Goal: Task Accomplishment & Management: Complete application form

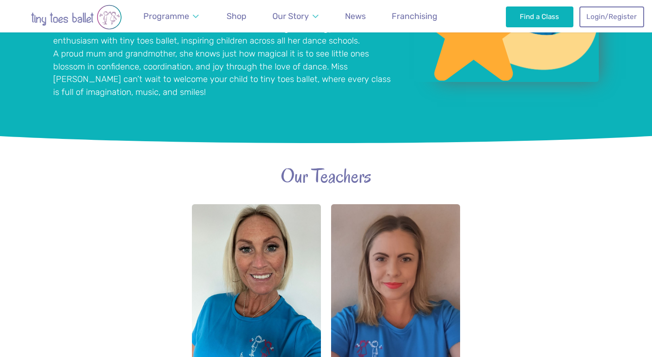
scroll to position [1524, 0]
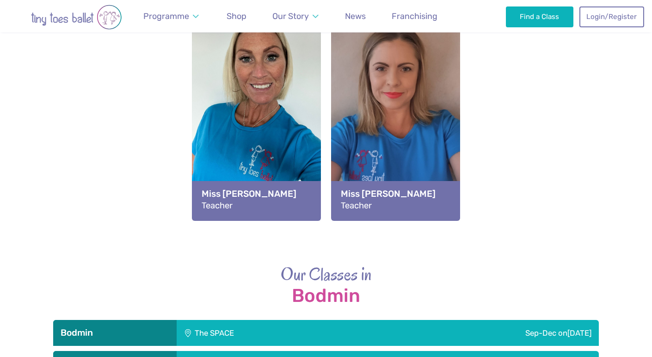
click at [207, 320] on div "The SPACE" at bounding box center [270, 333] width 187 height 26
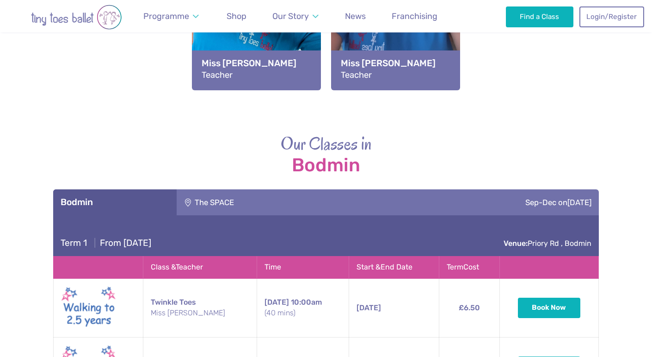
scroll to position [1677, 0]
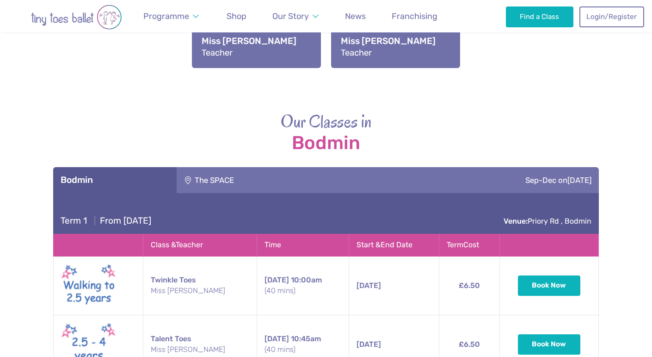
click at [193, 167] on div "The SPACE" at bounding box center [270, 180] width 187 height 26
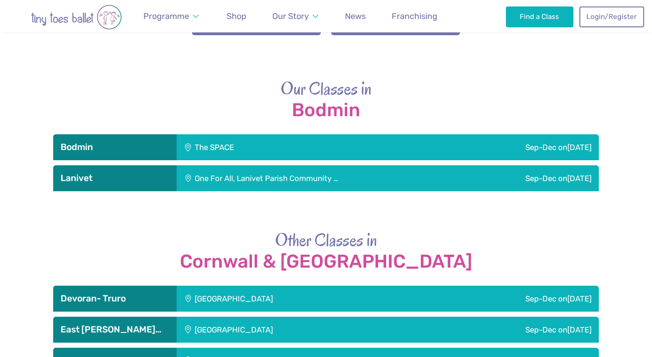
scroll to position [1702, 0]
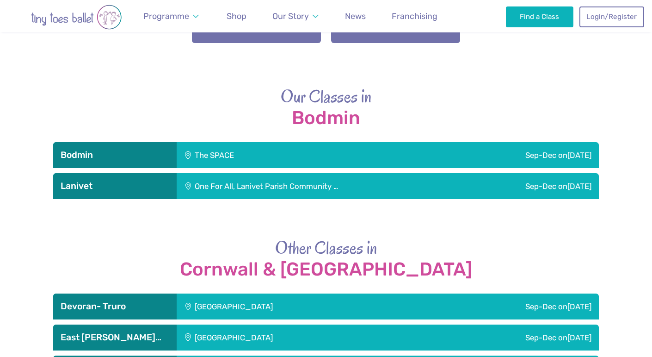
click at [222, 173] on div "One For All, Lanivet Parish Community …" at bounding box center [319, 186] width 285 height 26
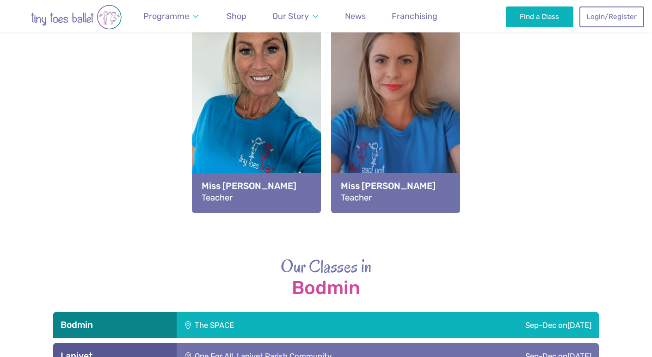
scroll to position [1473, 0]
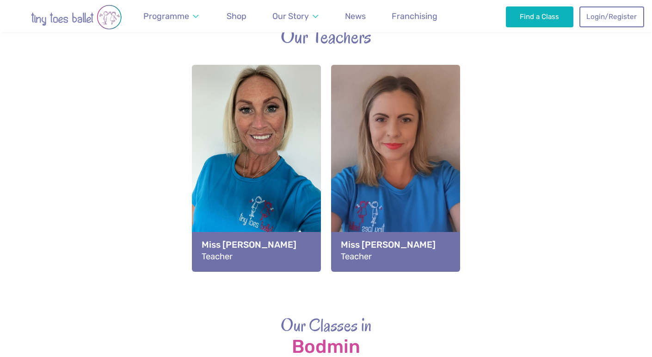
click at [75, 13] on img "Go to home page" at bounding box center [76, 17] width 129 height 25
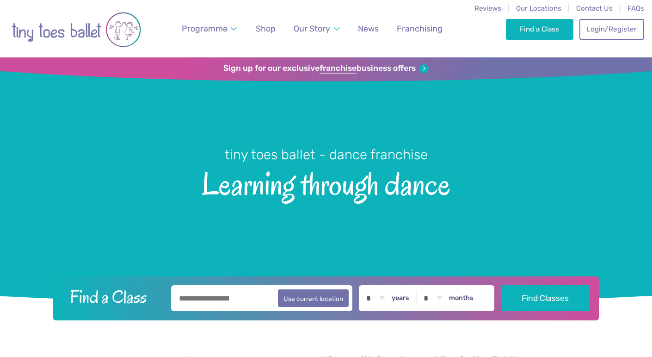
scroll to position [191, 0]
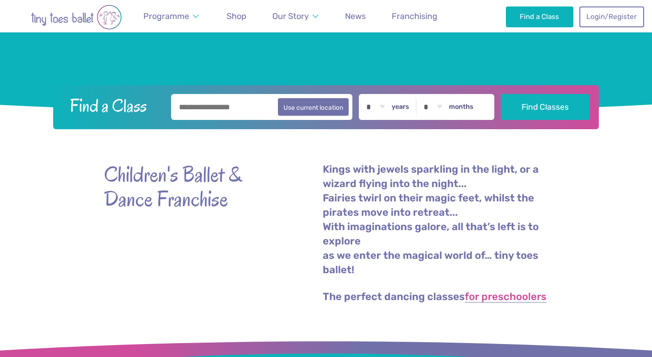
click at [232, 112] on input "text" at bounding box center [261, 107] width 181 height 26
paste input "********"
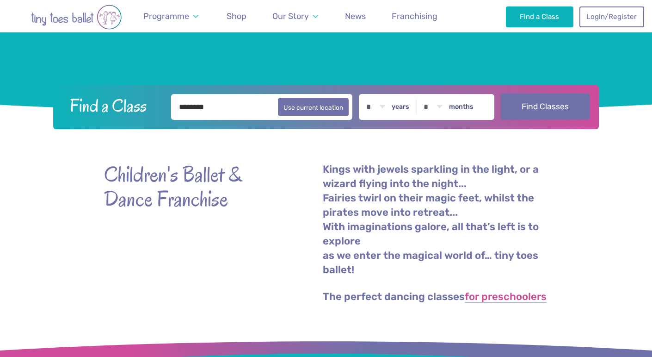
type input "********"
click at [551, 103] on button "Find Classes" at bounding box center [545, 106] width 89 height 26
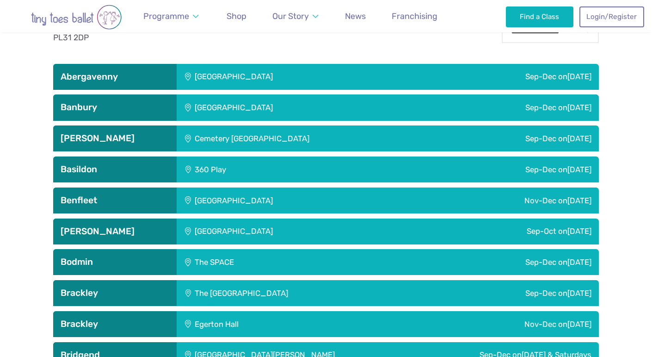
scroll to position [368, 0]
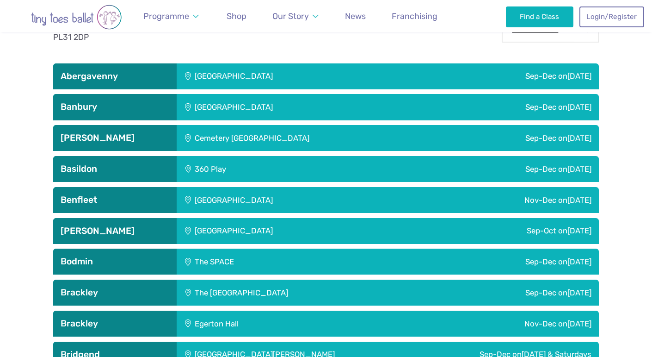
click at [357, 260] on div "The SPACE" at bounding box center [270, 261] width 187 height 26
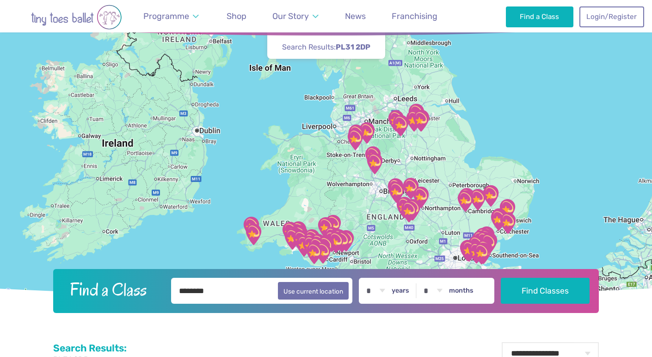
scroll to position [0, 0]
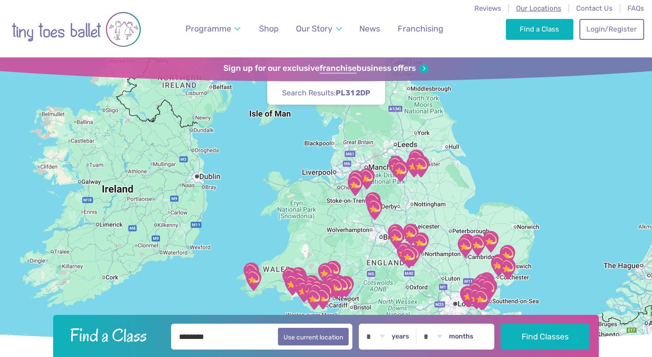
click at [539, 8] on span "Our Locations" at bounding box center [538, 8] width 45 height 8
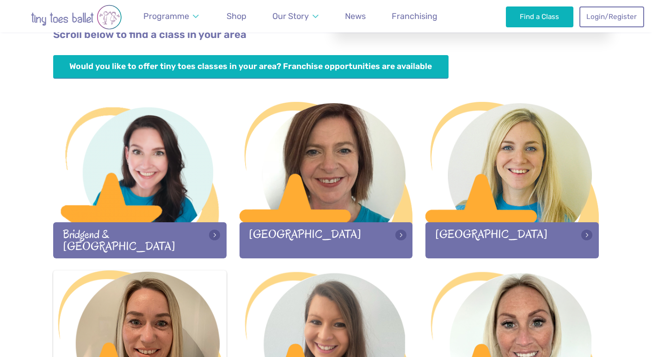
scroll to position [351, 0]
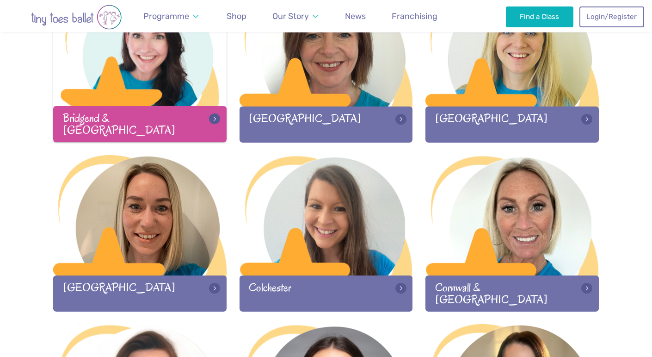
click at [208, 116] on div "Bridgend & [GEOGRAPHIC_DATA]" at bounding box center [139, 124] width 173 height 36
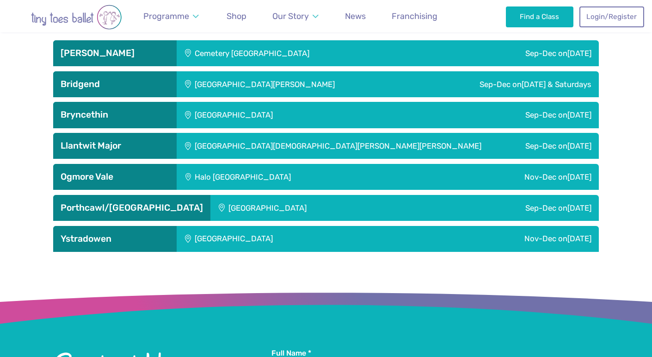
scroll to position [1519, 0]
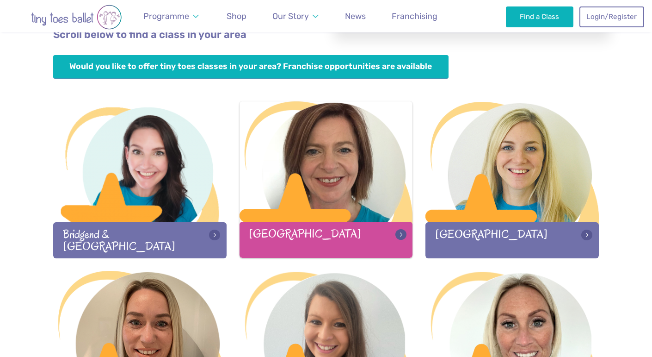
scroll to position [174, 0]
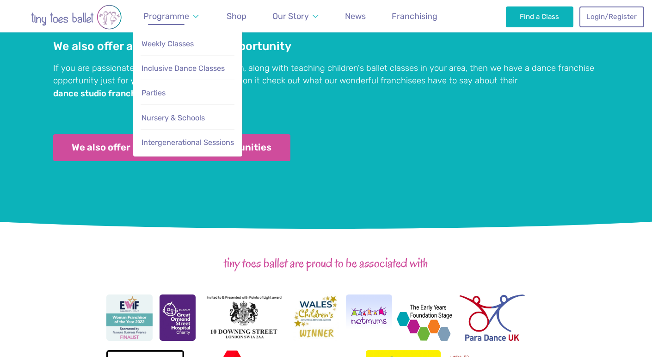
scroll to position [924, 0]
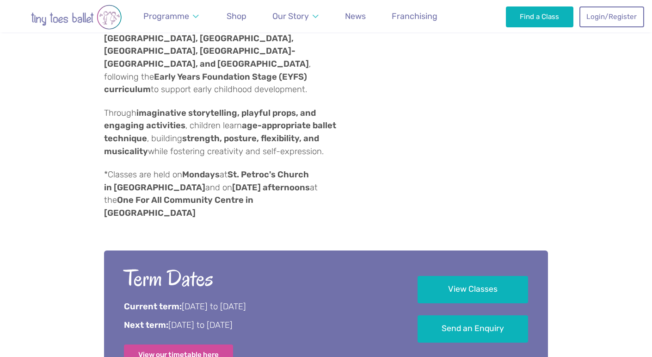
scroll to position [742, 0]
